Goal: Transaction & Acquisition: Book appointment/travel/reservation

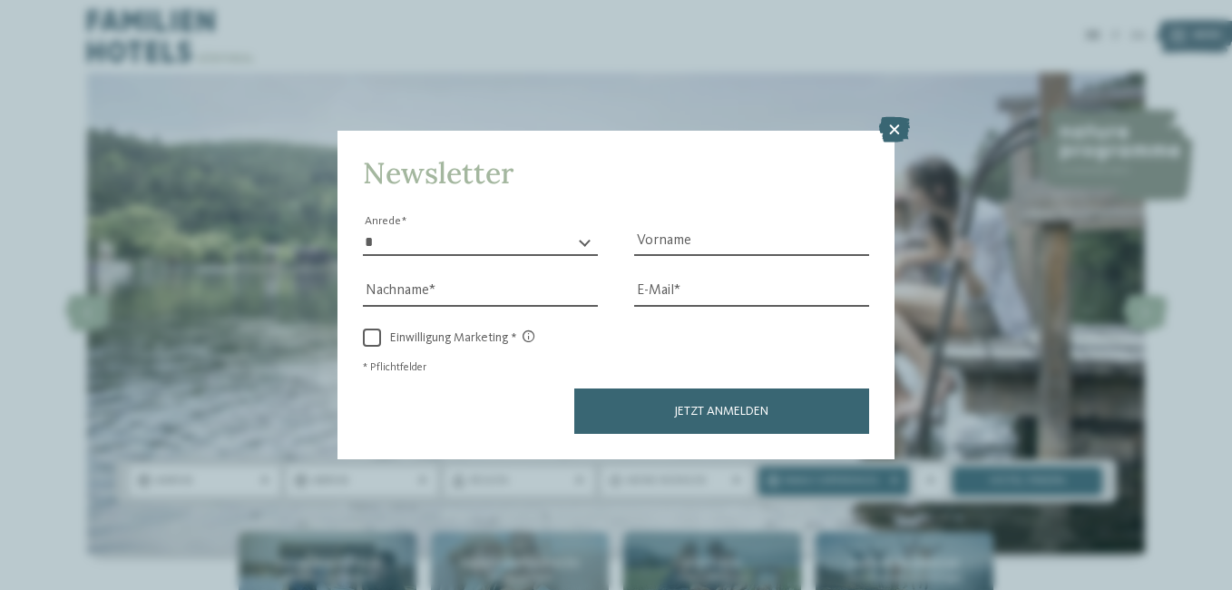
click at [902, 125] on icon at bounding box center [894, 129] width 31 height 25
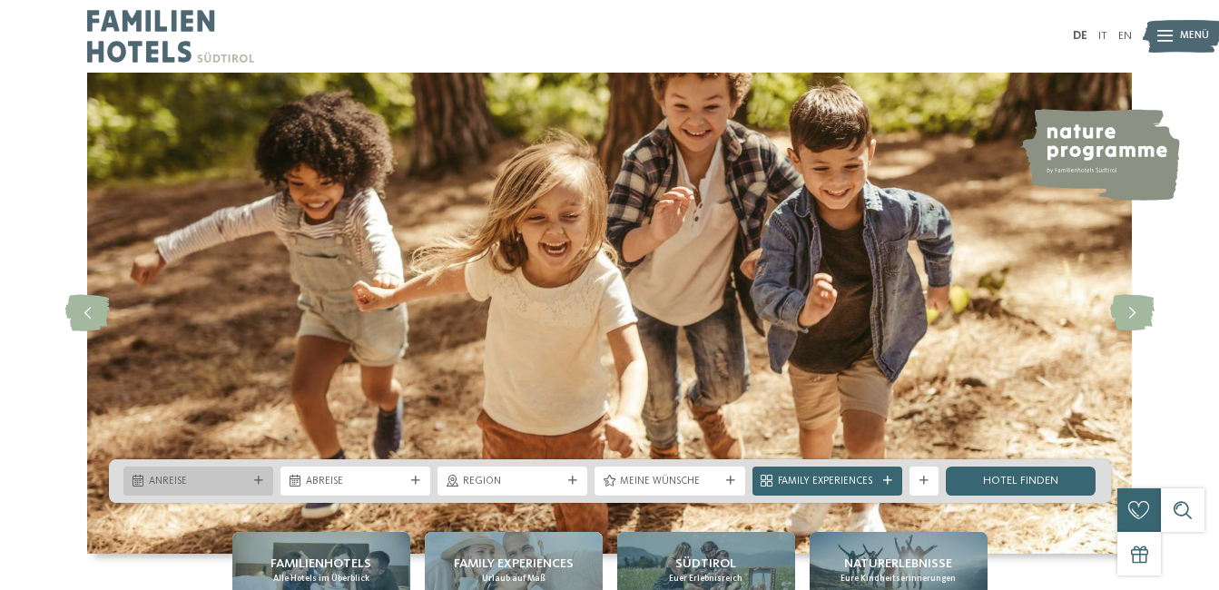
click at [171, 480] on span "Anreise" at bounding box center [198, 482] width 99 height 15
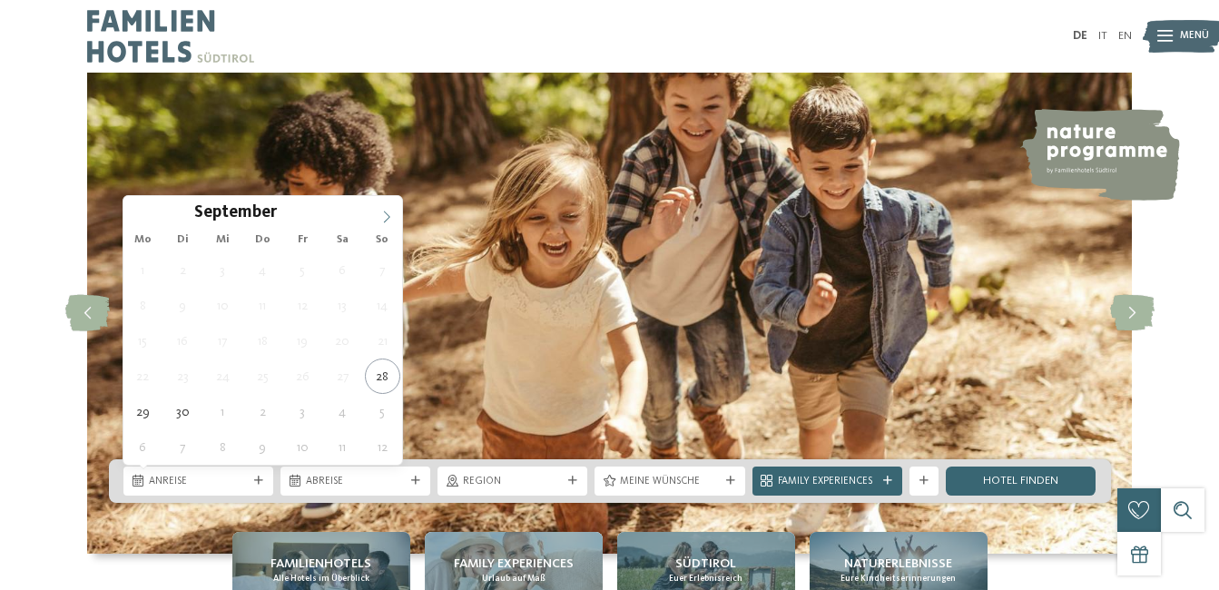
click at [385, 221] on icon at bounding box center [387, 216] width 6 height 12
type div "[DATE]"
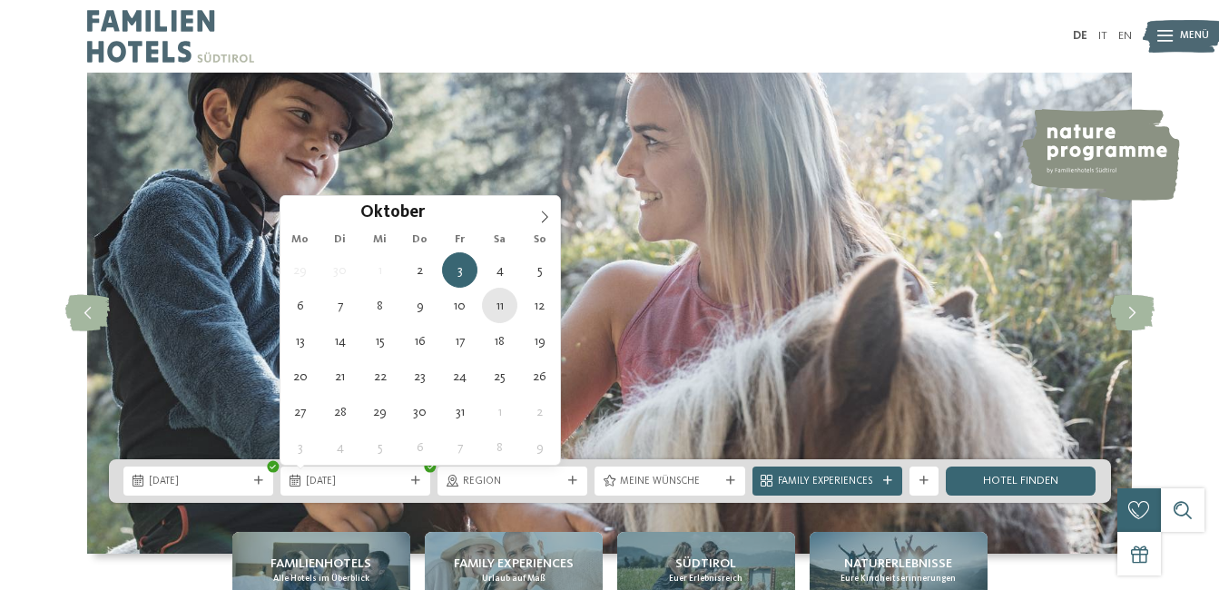
type div "[DATE]"
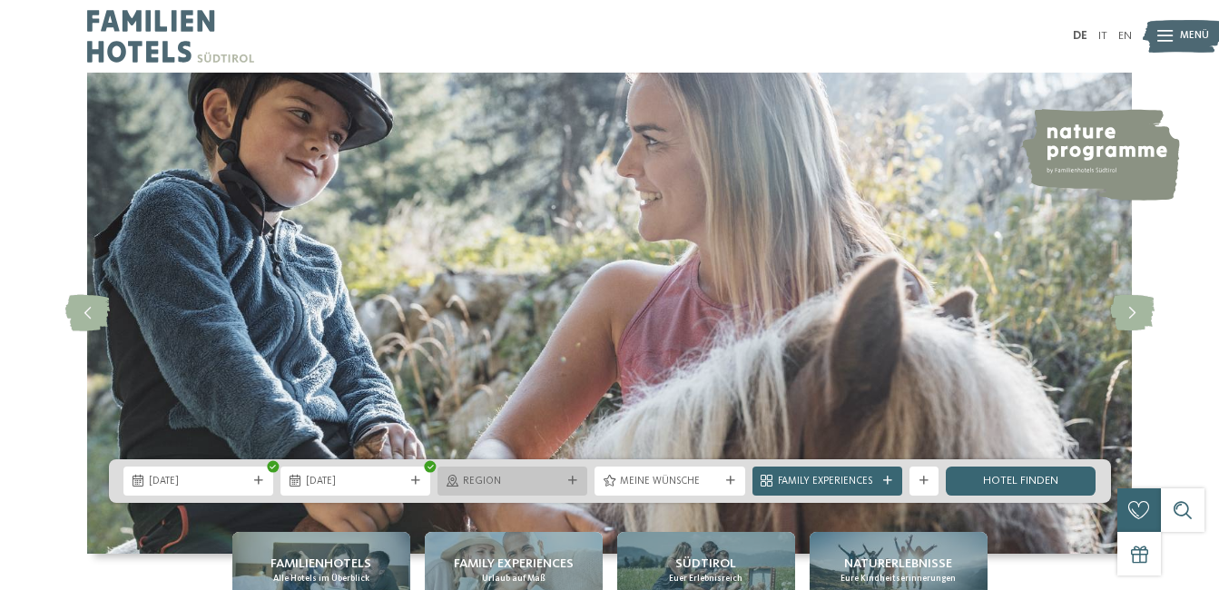
click at [568, 479] on icon at bounding box center [572, 480] width 9 height 9
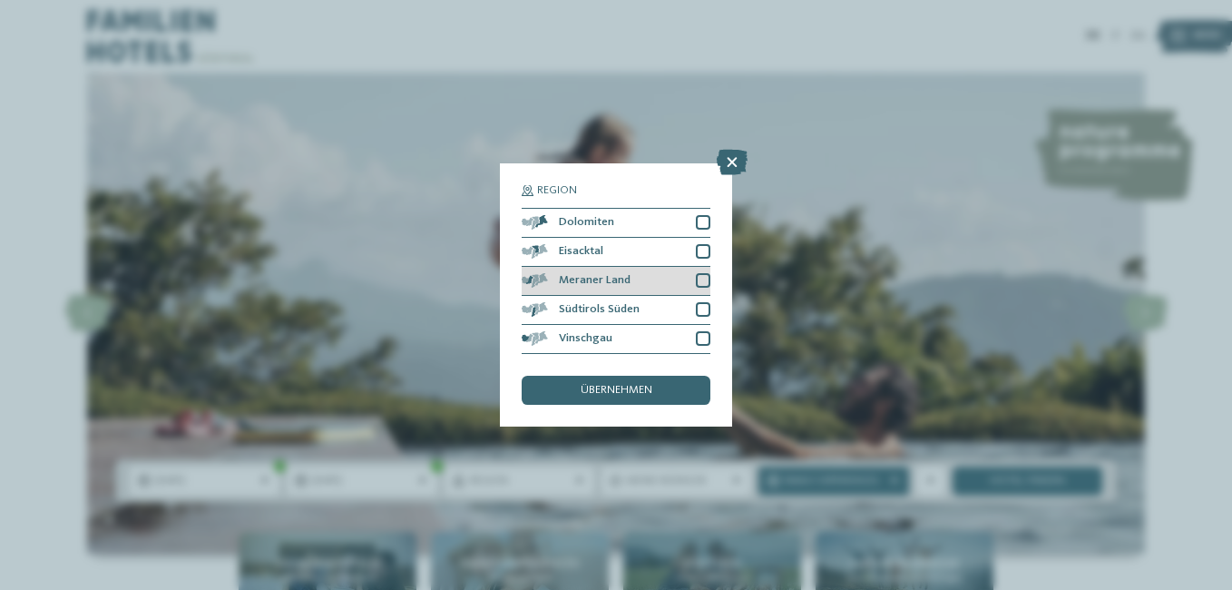
click at [704, 279] on div at bounding box center [703, 280] width 15 height 15
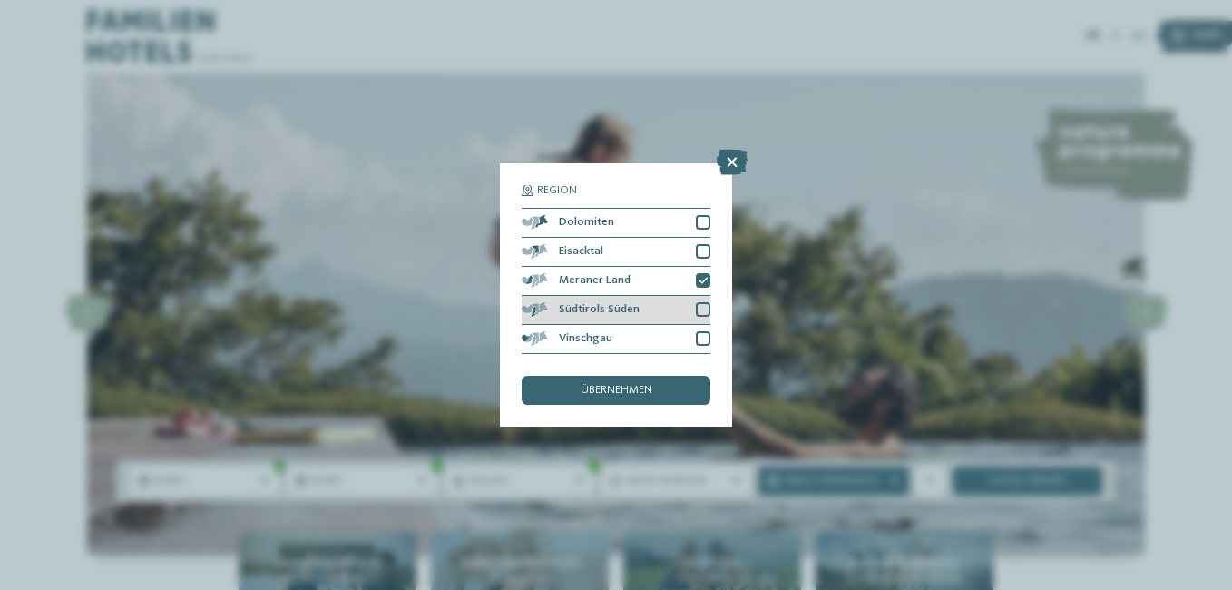
click at [710, 308] on div at bounding box center [703, 309] width 15 height 15
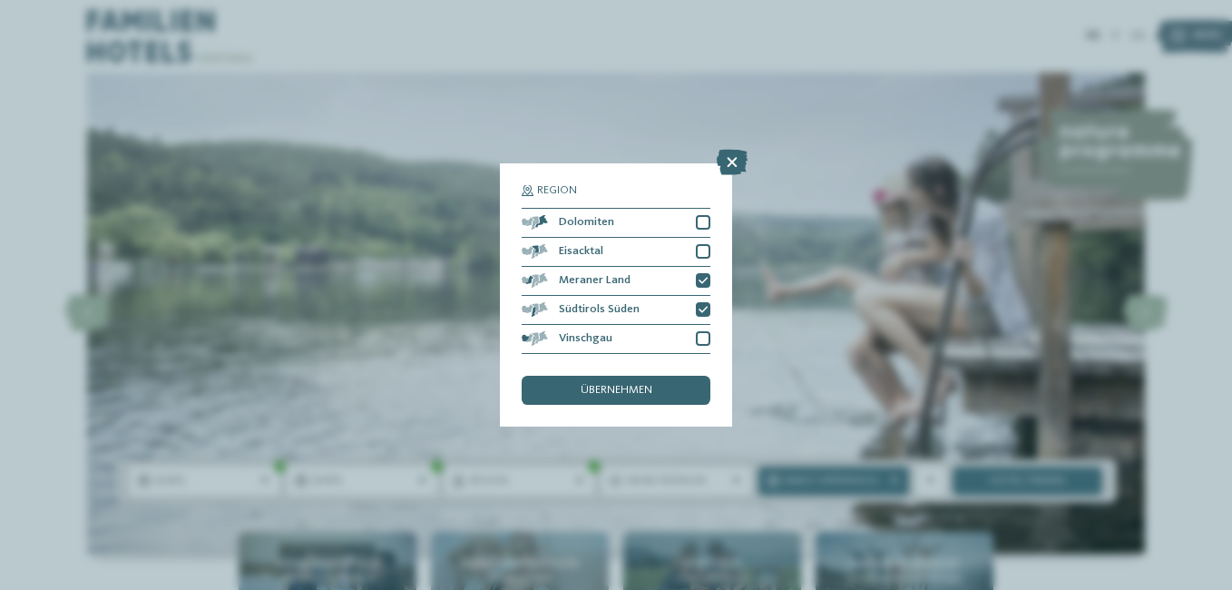
click at [608, 387] on span "übernehmen" at bounding box center [617, 391] width 72 height 12
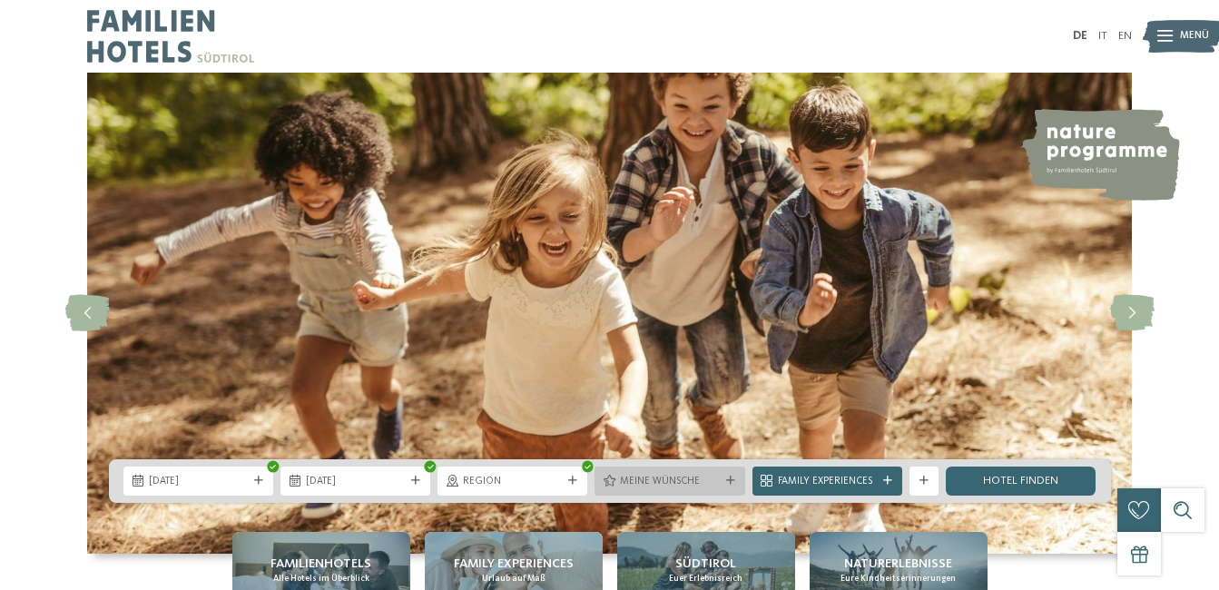
click at [669, 482] on span "Meine Wünsche" at bounding box center [669, 482] width 99 height 15
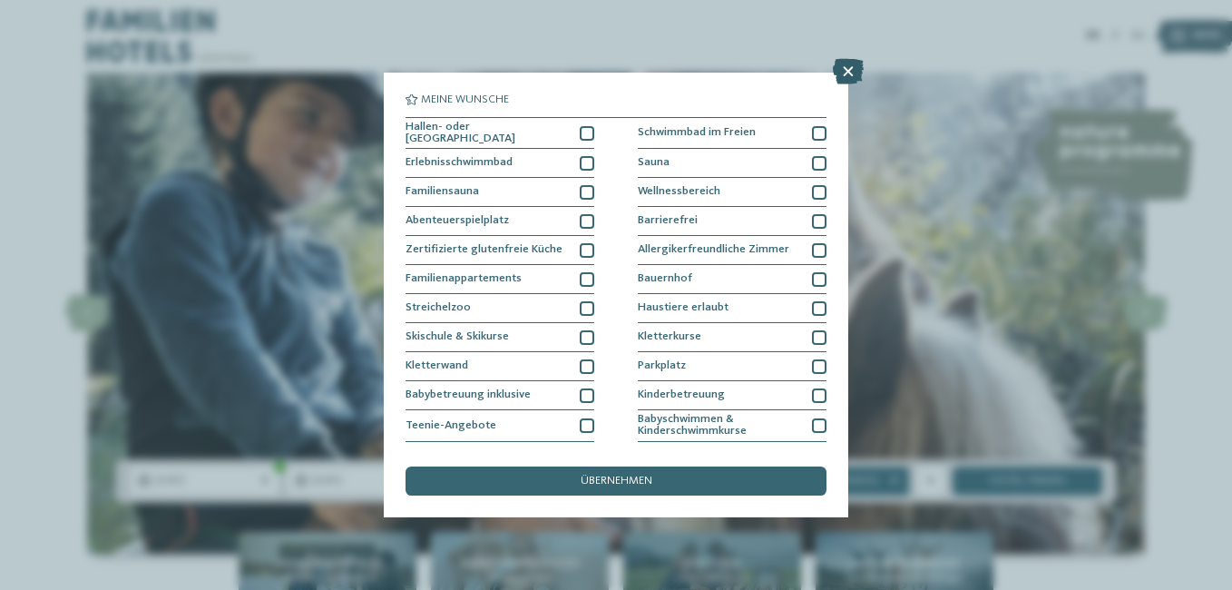
click at [846, 71] on icon at bounding box center [848, 71] width 31 height 25
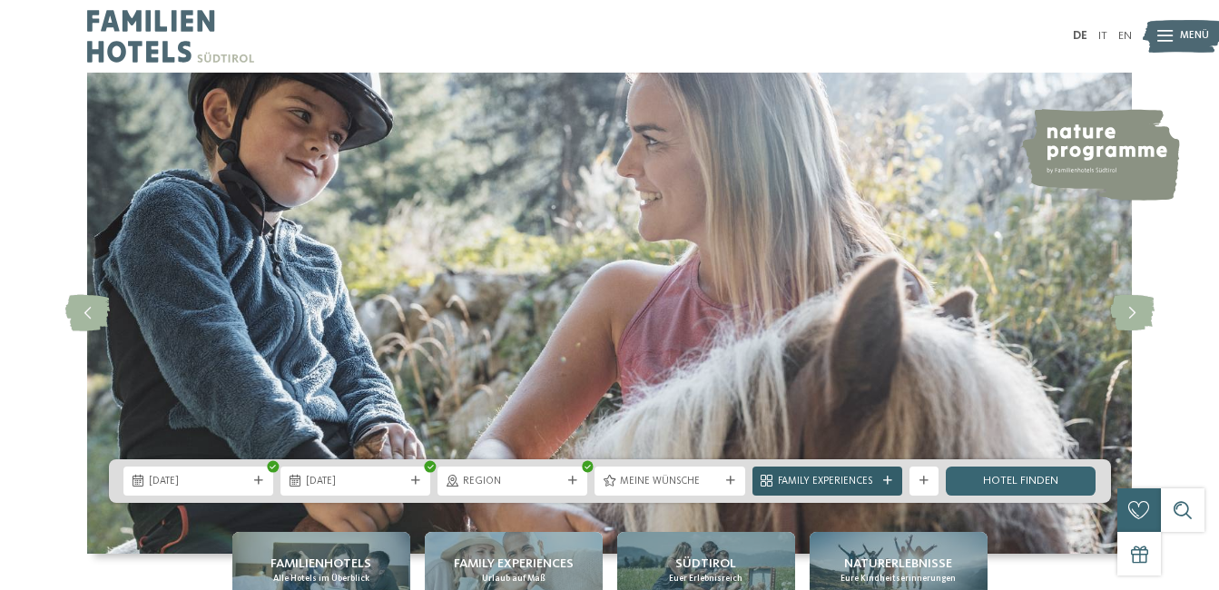
click at [836, 482] on span "Family Experiences" at bounding box center [827, 482] width 99 height 15
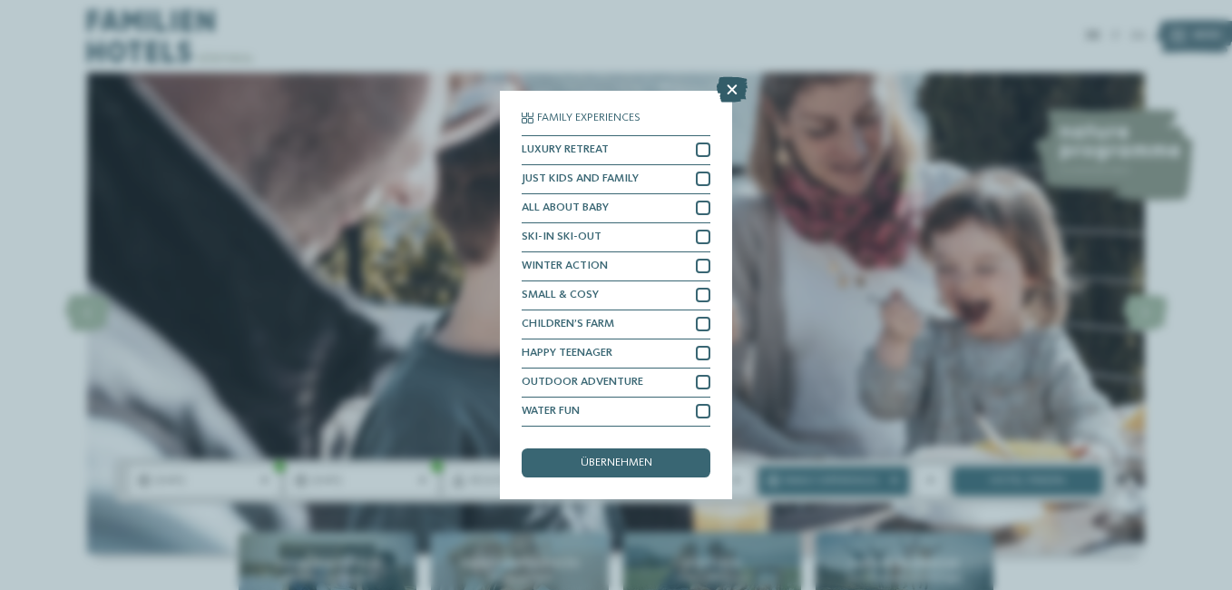
click at [731, 96] on icon at bounding box center [732, 89] width 31 height 25
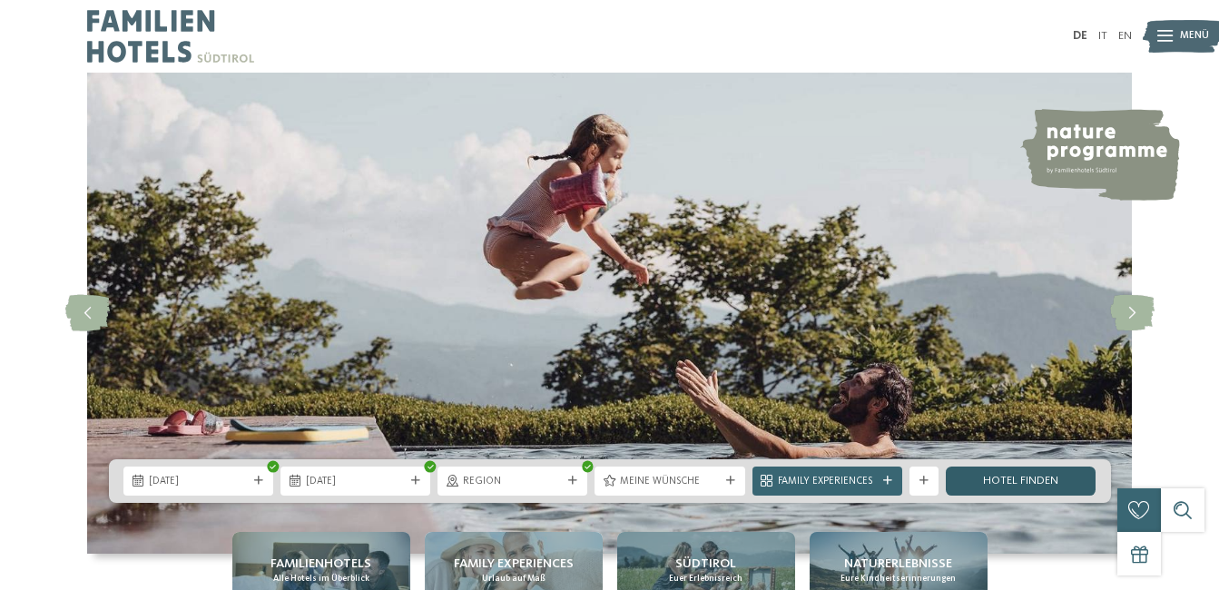
click at [1000, 483] on link "Hotel finden" at bounding box center [1020, 480] width 150 height 29
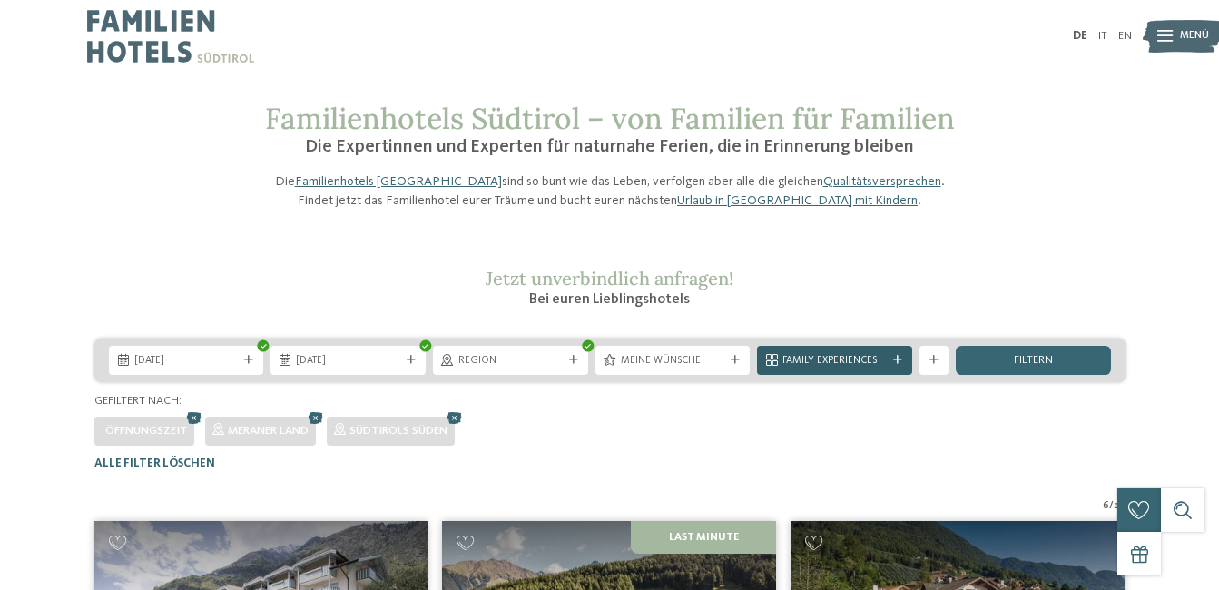
click at [830, 368] on span "Family Experiences" at bounding box center [834, 361] width 104 height 15
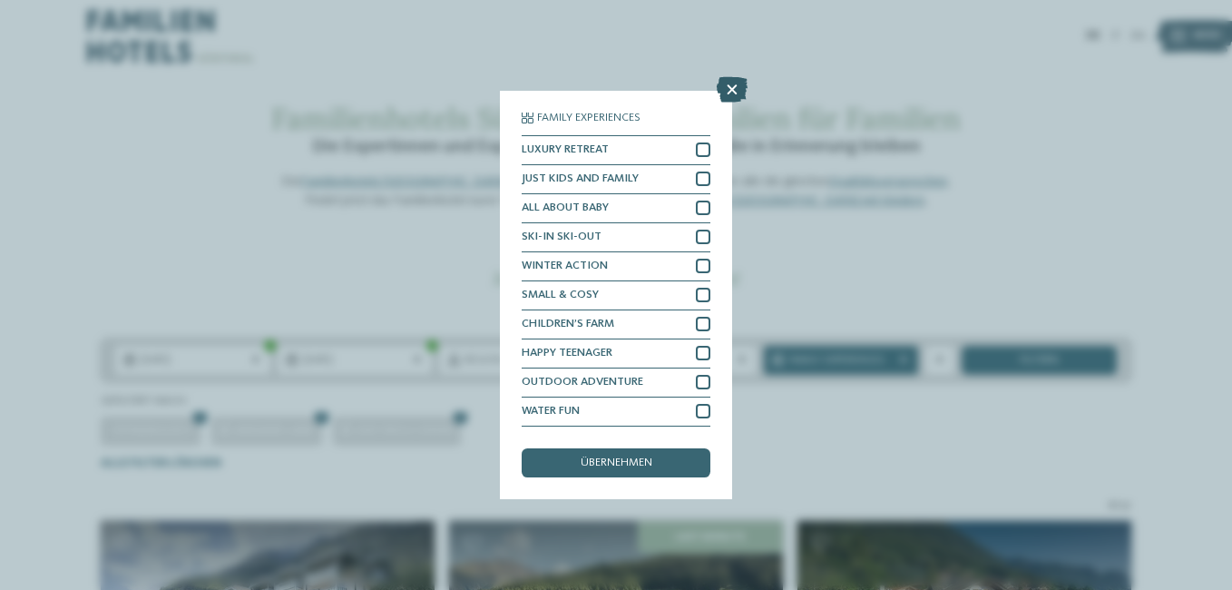
click at [736, 82] on icon at bounding box center [732, 89] width 31 height 25
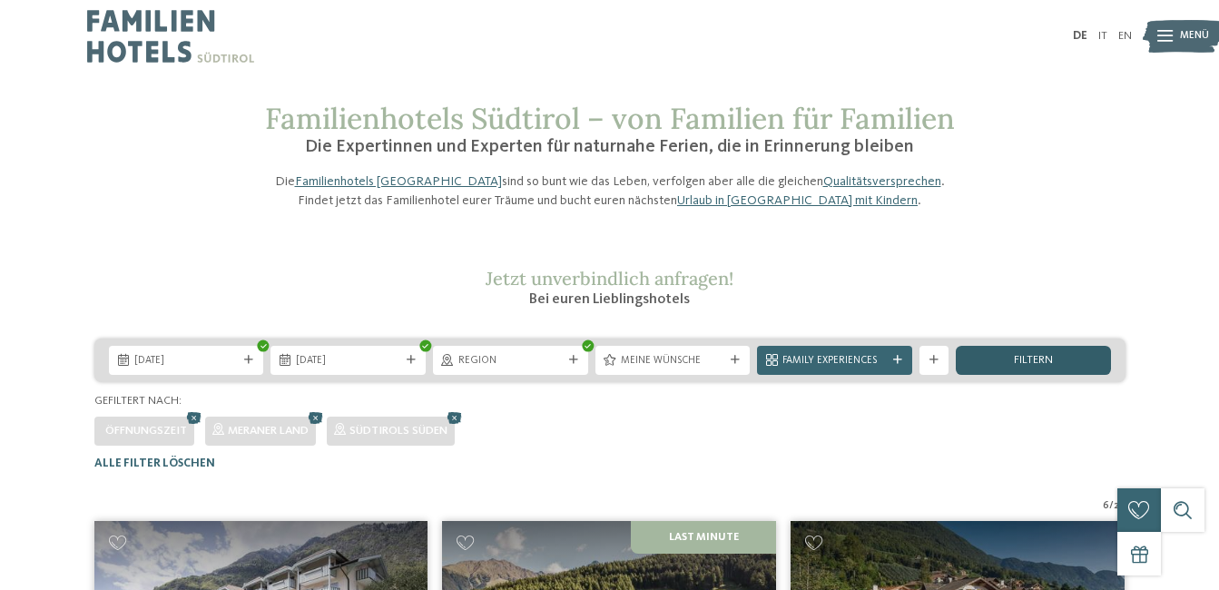
click at [1020, 375] on div "filtern" at bounding box center [1032, 360] width 155 height 29
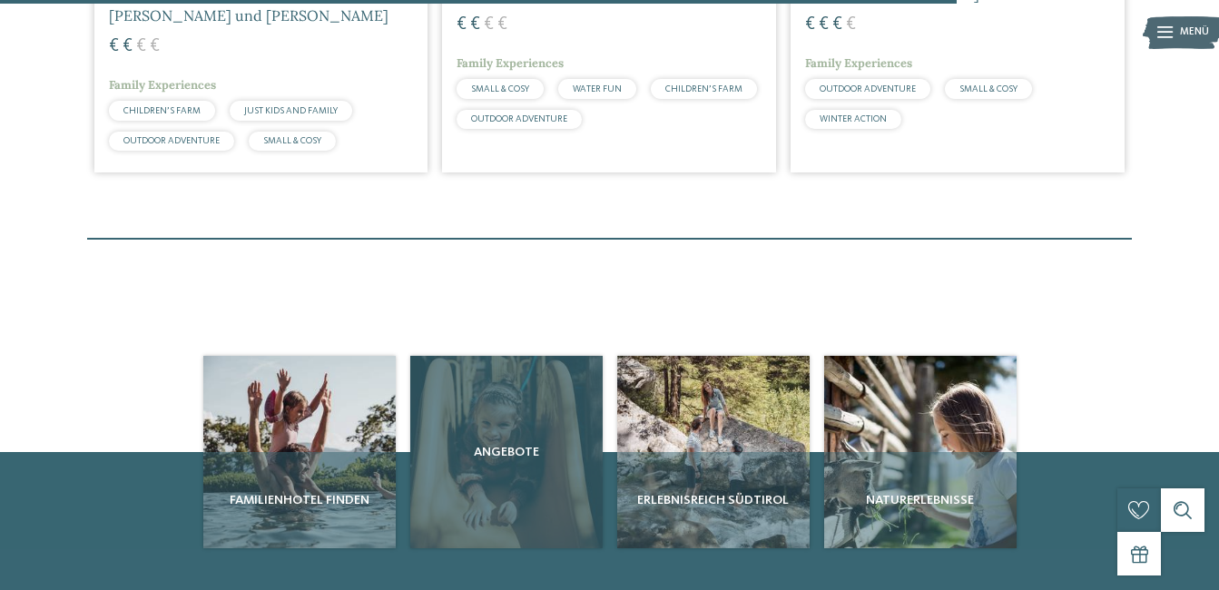
scroll to position [1446, 0]
